Goal: Information Seeking & Learning: Find specific fact

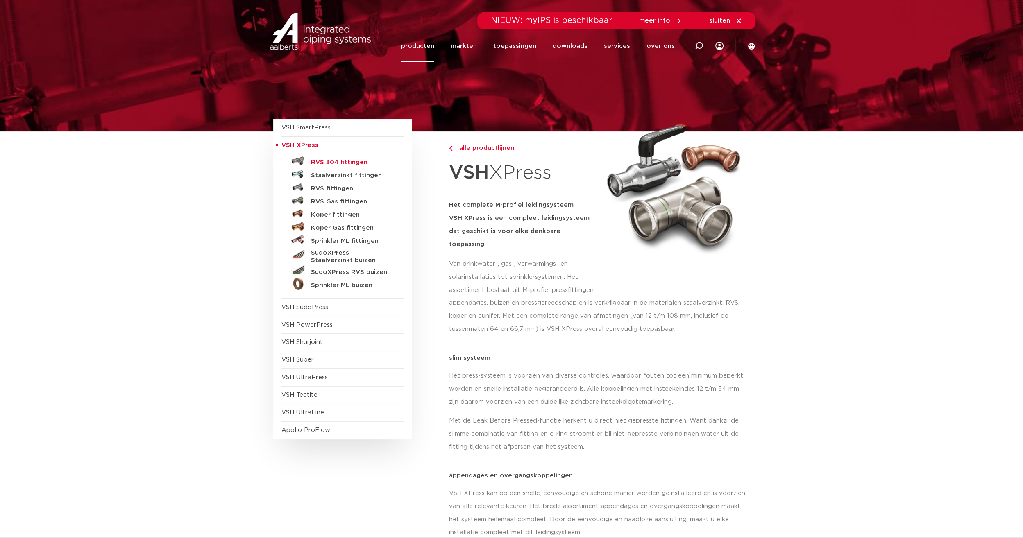
click at [343, 162] on h5 "RVS 304 fittingen" at bounding box center [351, 162] width 81 height 7
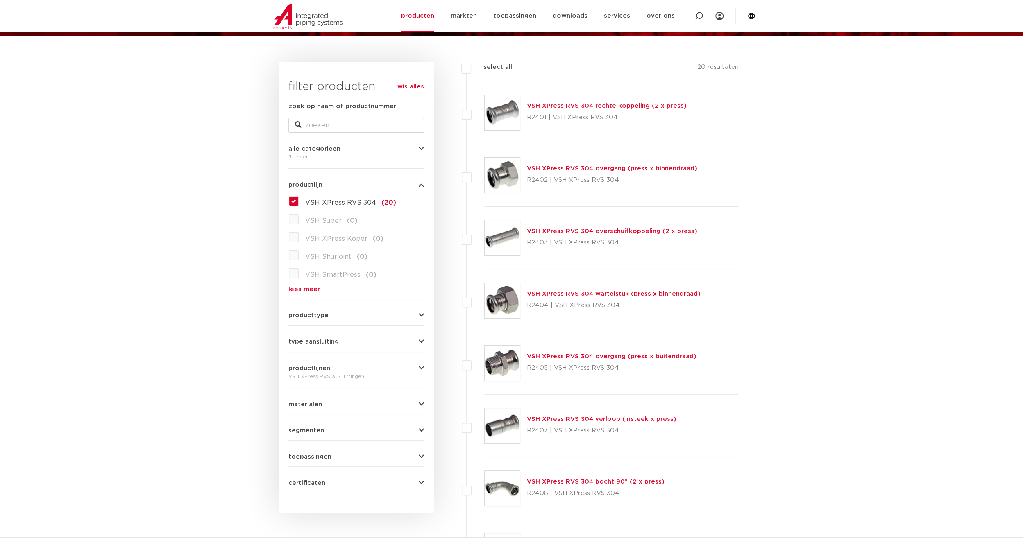
scroll to position [164, 0]
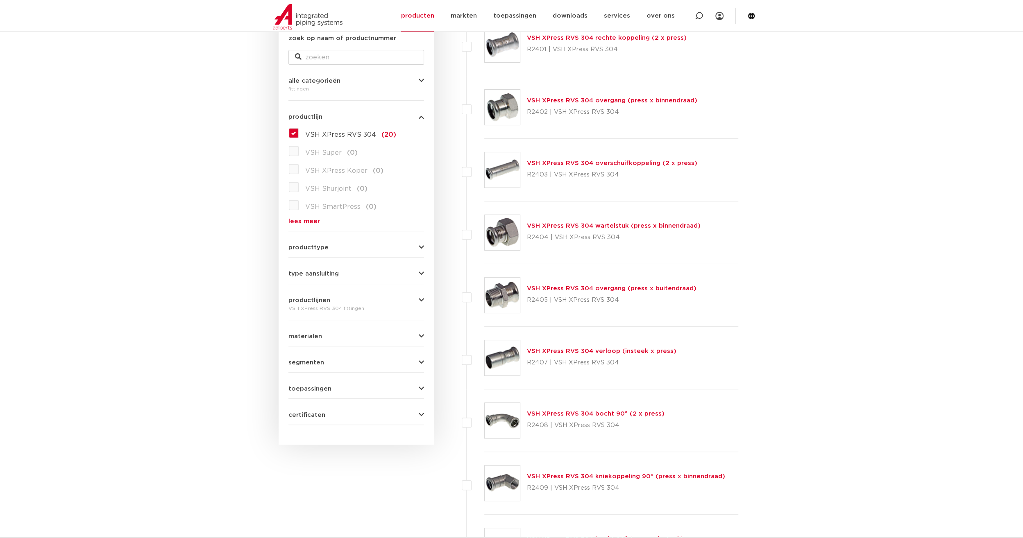
click at [511, 354] on img at bounding box center [501, 357] width 35 height 35
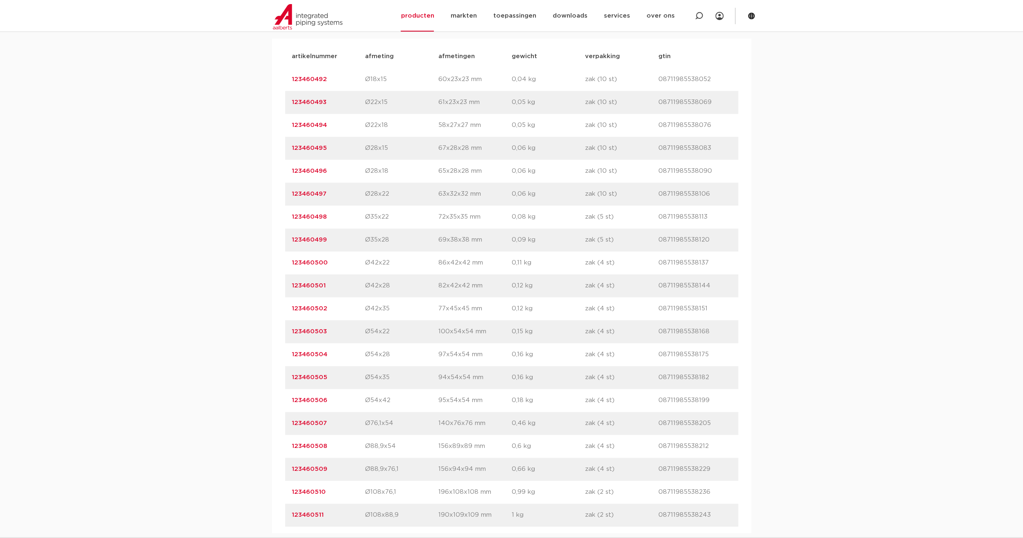
scroll to position [614, 0]
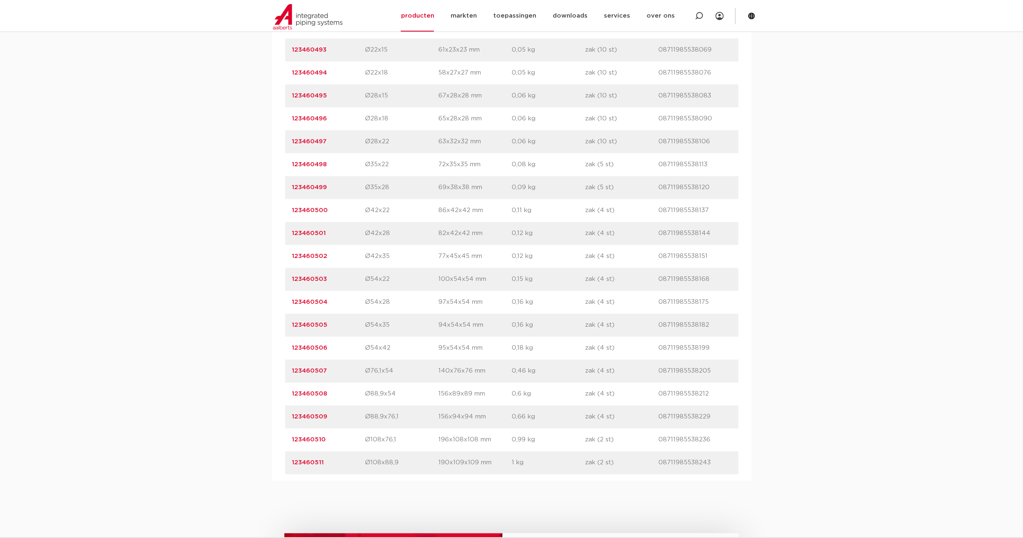
click at [309, 369] on link "123460507" at bounding box center [309, 371] width 35 height 6
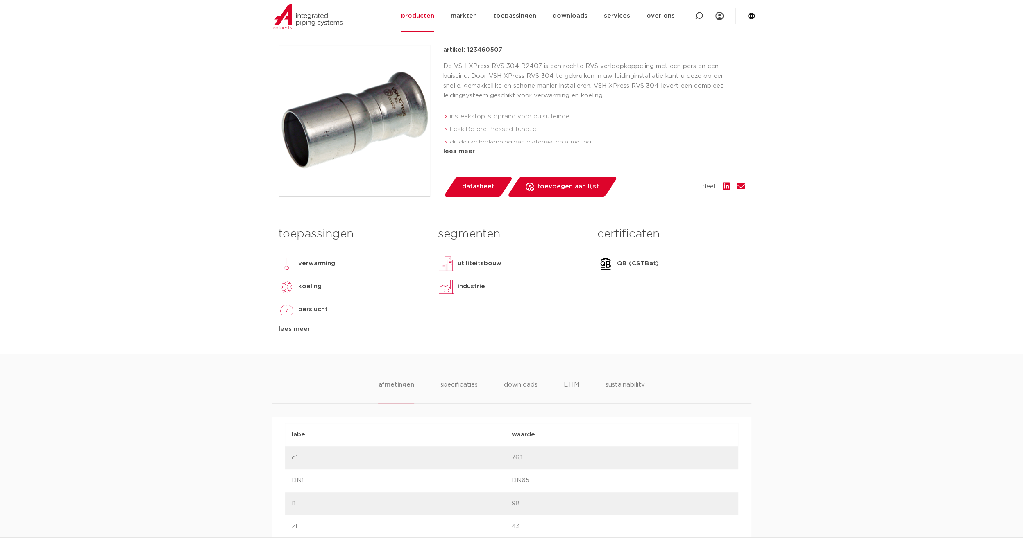
scroll to position [205, 0]
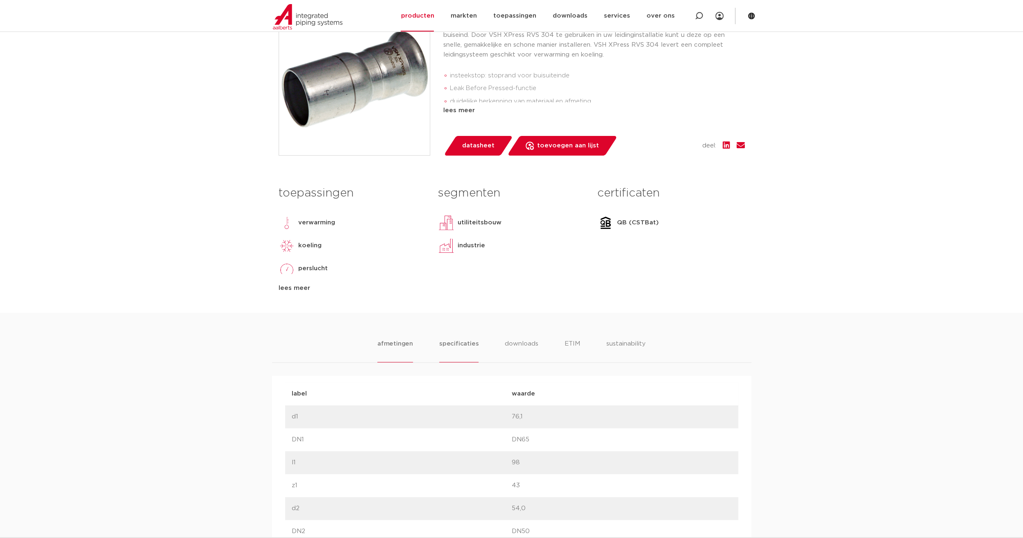
click at [468, 347] on li "specificaties" at bounding box center [458, 350] width 39 height 23
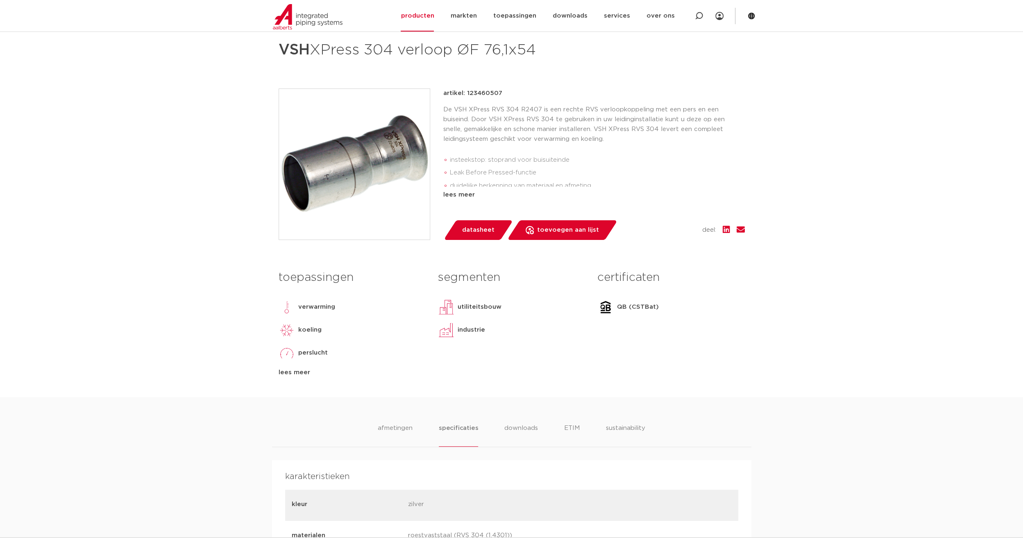
scroll to position [123, 0]
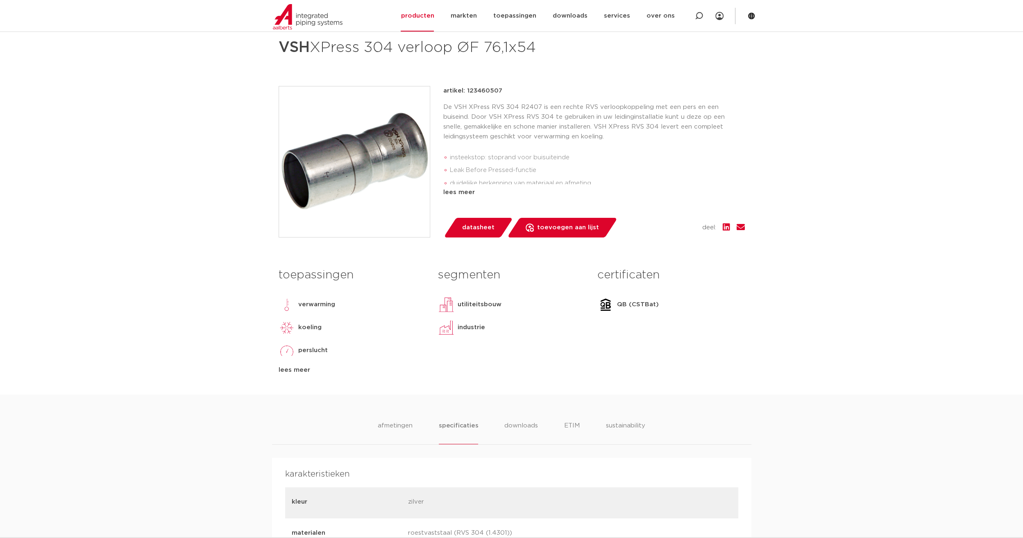
drag, startPoint x: 493, startPoint y: 93, endPoint x: 466, endPoint y: 96, distance: 27.2
click at [466, 96] on p "artikel: 123460507" at bounding box center [472, 91] width 59 height 10
drag, startPoint x: 466, startPoint y: 96, endPoint x: 474, endPoint y: 93, distance: 8.1
copy p "123460507"
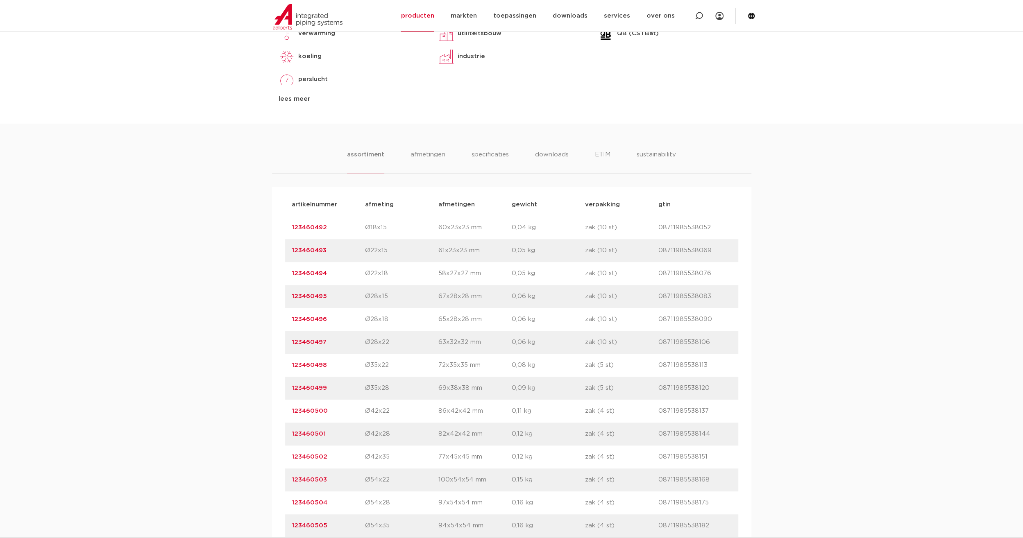
scroll to position [408, 0]
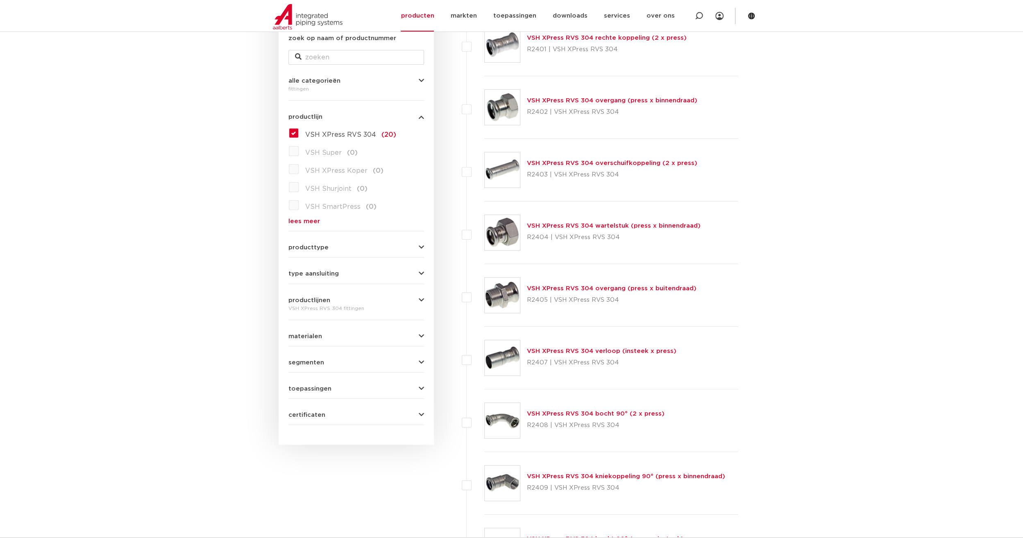
scroll to position [123, 0]
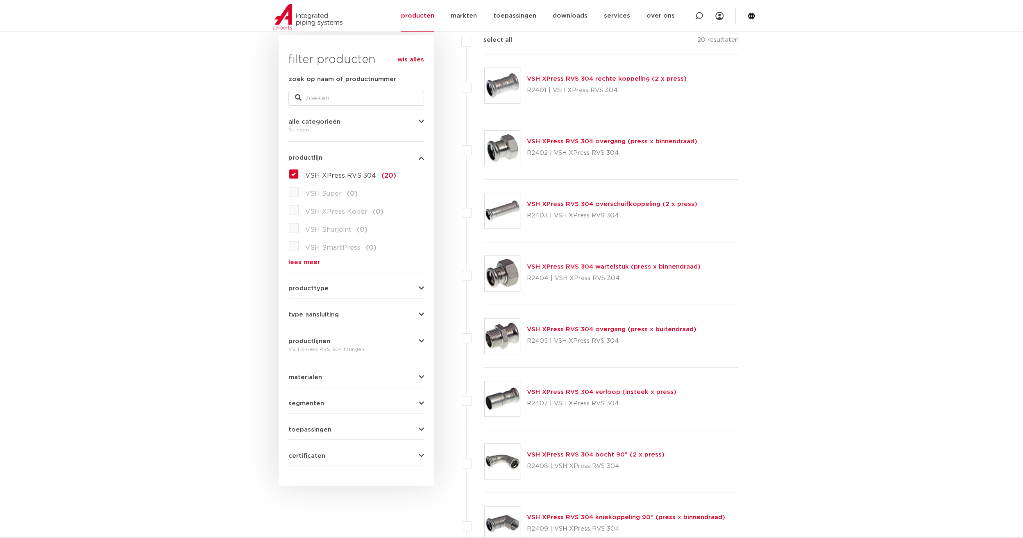
click at [498, 89] on img at bounding box center [501, 85] width 35 height 35
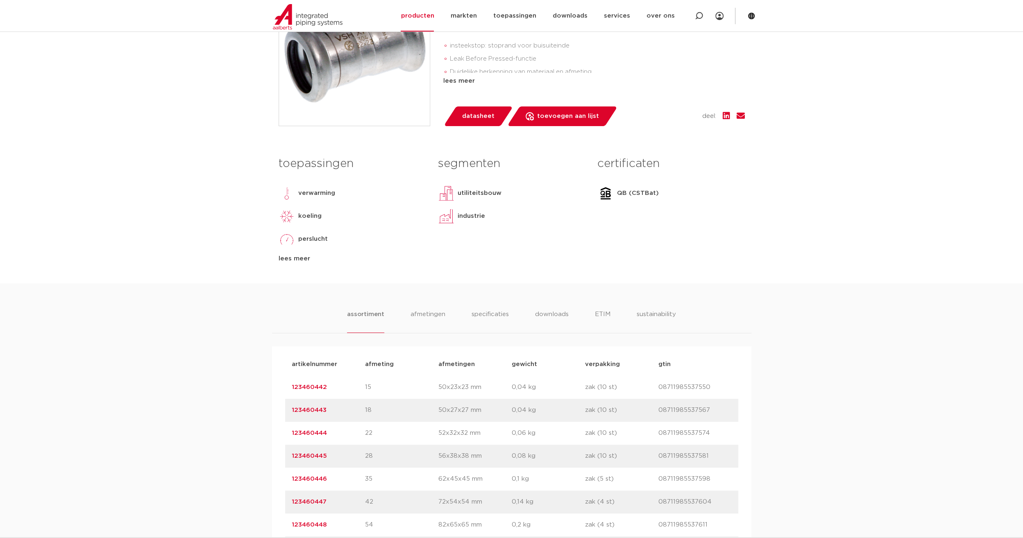
scroll to position [450, 0]
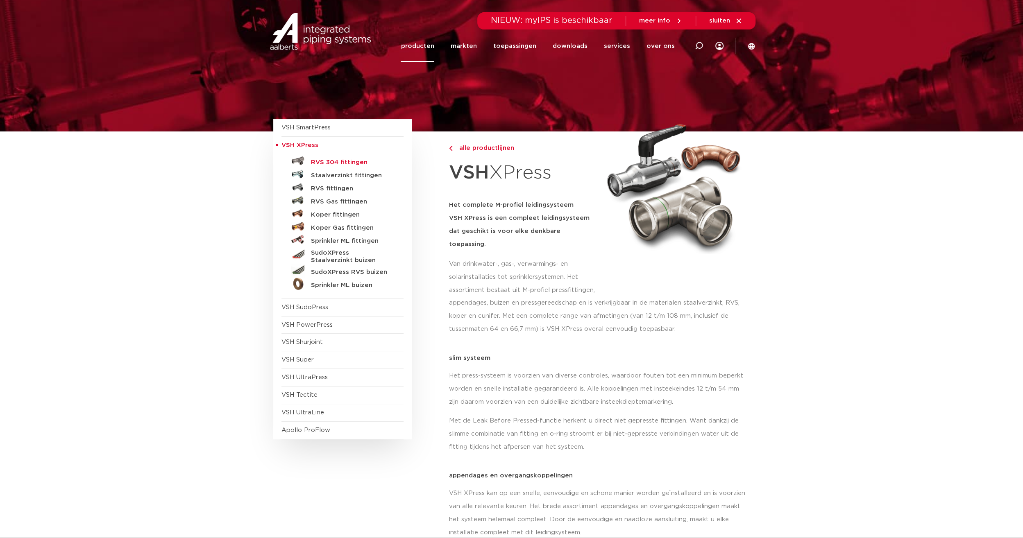
click at [334, 161] on h5 "RVS 304 fittingen" at bounding box center [351, 162] width 81 height 7
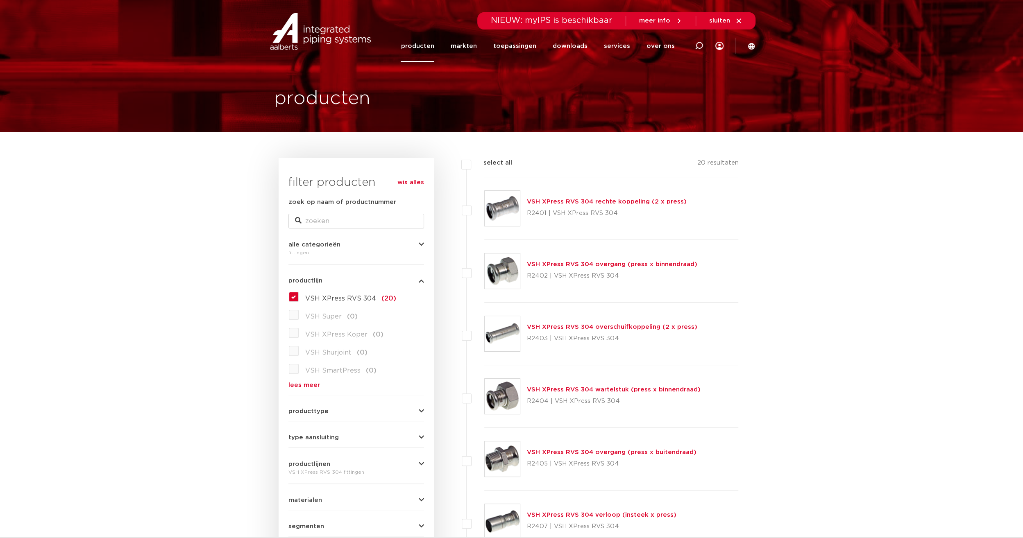
click at [503, 209] on img at bounding box center [501, 208] width 35 height 35
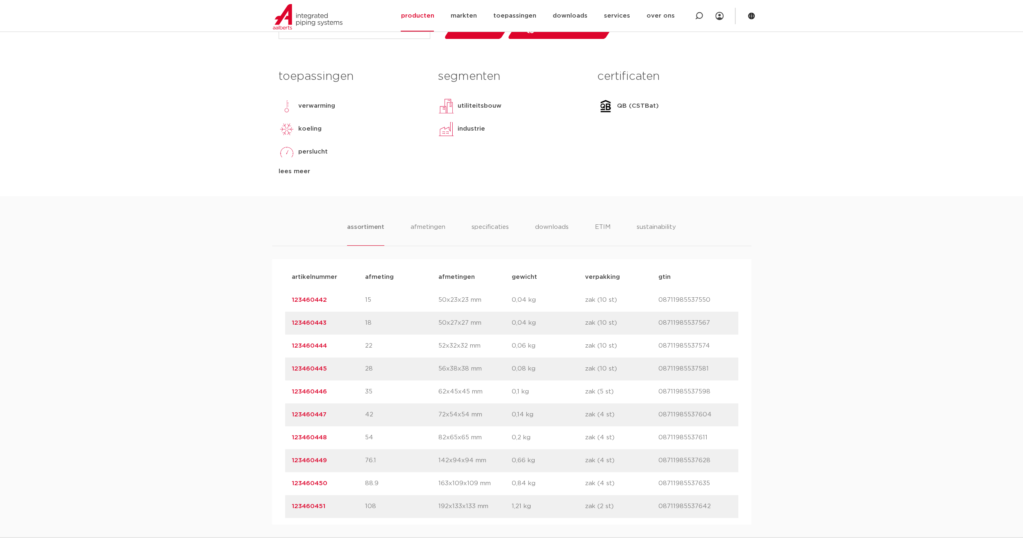
scroll to position [410, 0]
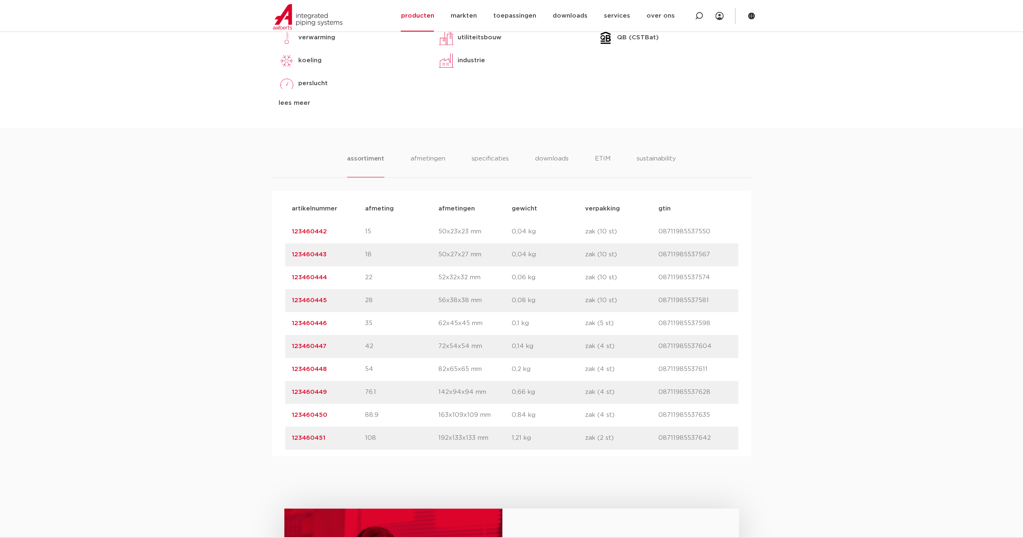
click at [308, 392] on link "123460449" at bounding box center [309, 392] width 35 height 6
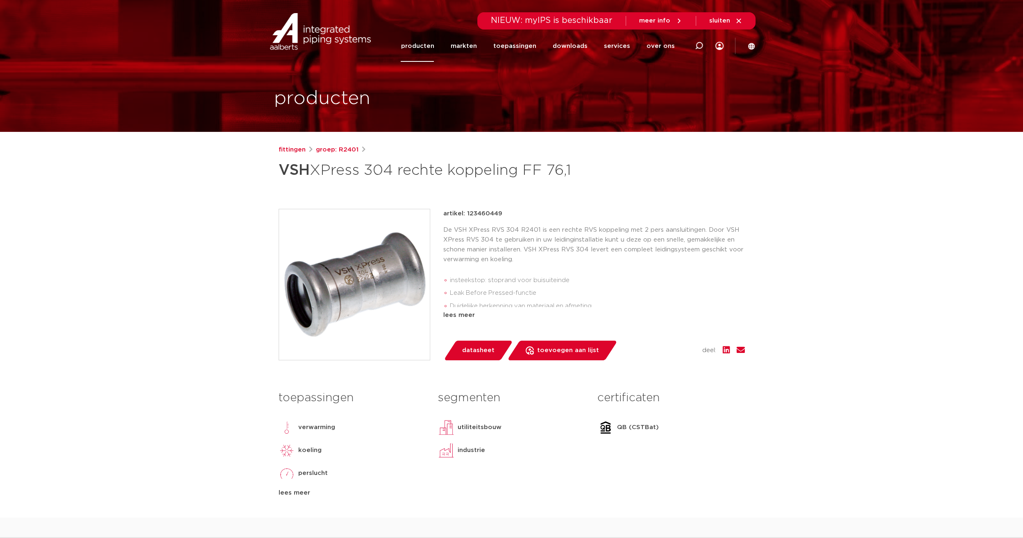
drag, startPoint x: 504, startPoint y: 212, endPoint x: 466, endPoint y: 215, distance: 37.9
click at [466, 215] on div "artikel: 123460449" at bounding box center [593, 214] width 301 height 10
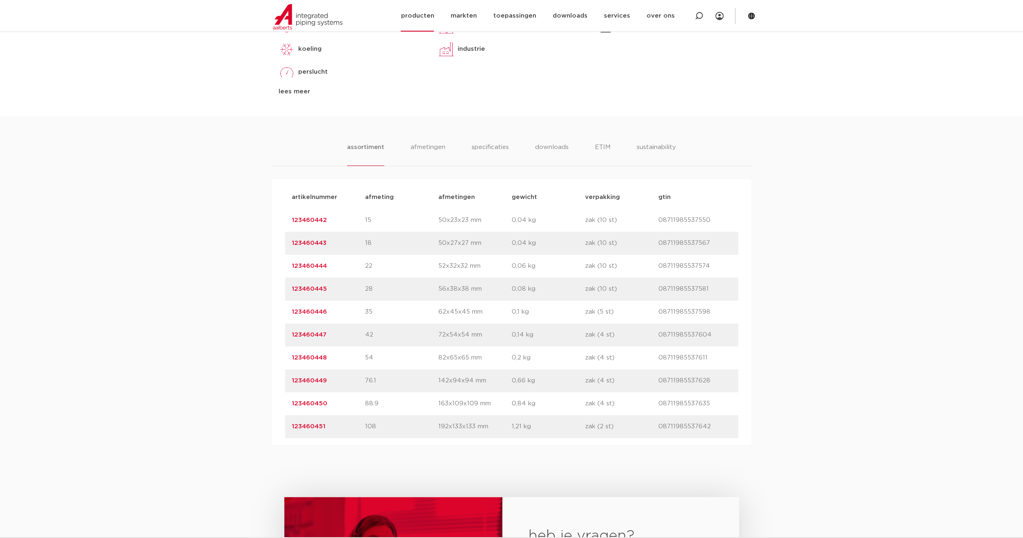
scroll to position [449, 0]
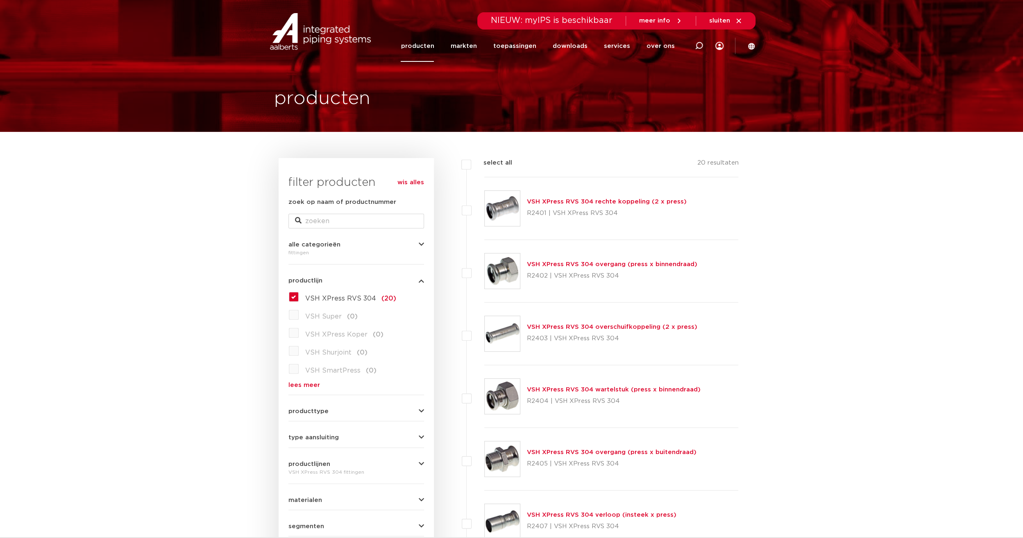
click at [507, 325] on img at bounding box center [501, 333] width 35 height 35
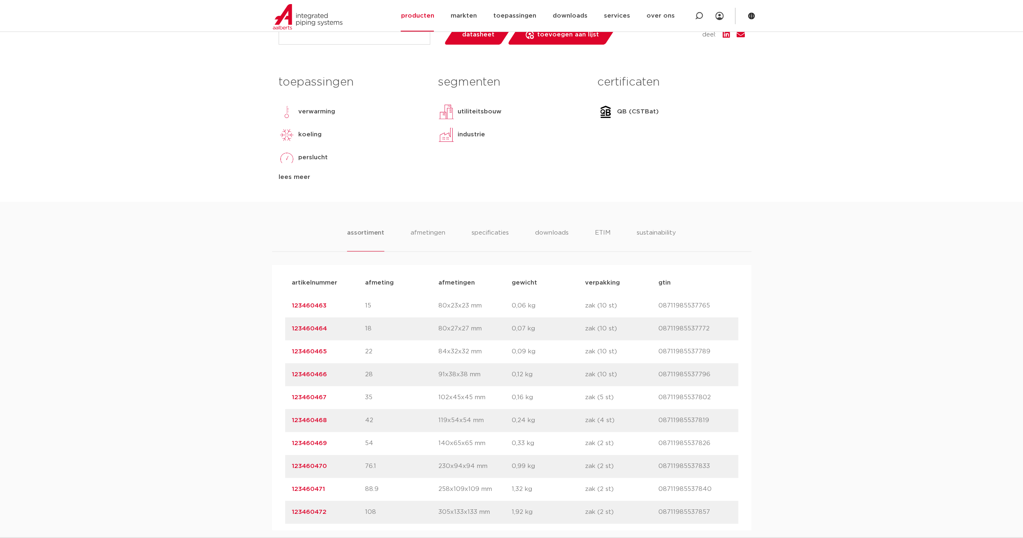
scroll to position [410, 0]
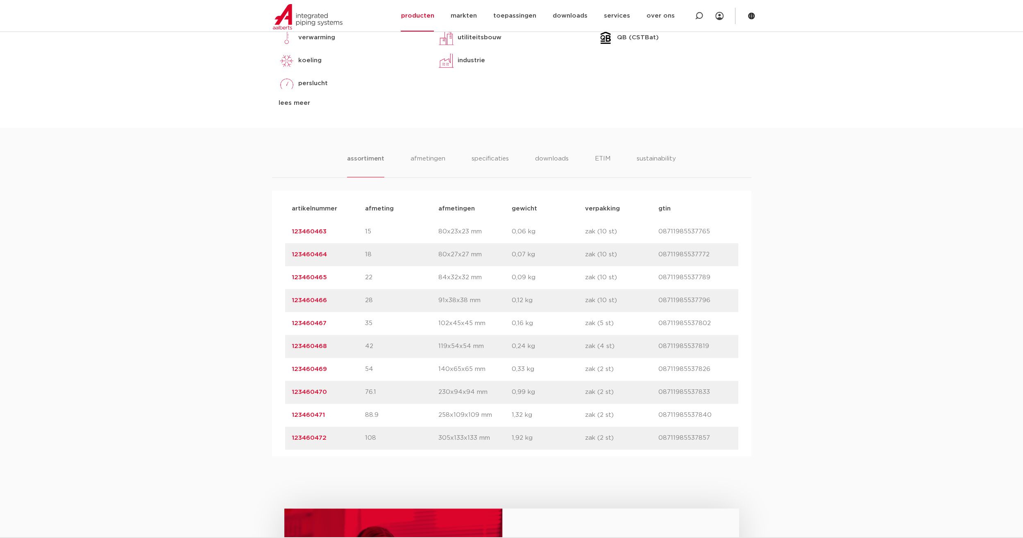
drag, startPoint x: 331, startPoint y: 388, endPoint x: 275, endPoint y: 390, distance: 56.6
click at [275, 390] on div "artikelnummer afmeting afmetingen gewicht verpakking gtin artikelnummer 1234604…" at bounding box center [511, 323] width 479 height 265
copy link "123460470"
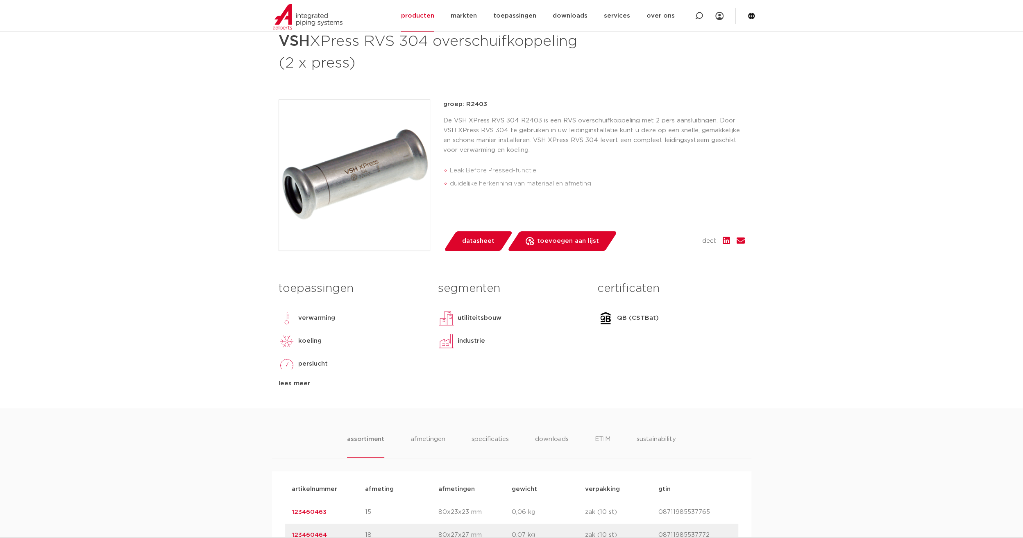
scroll to position [82, 0]
